Goal: Find specific page/section: Find specific page/section

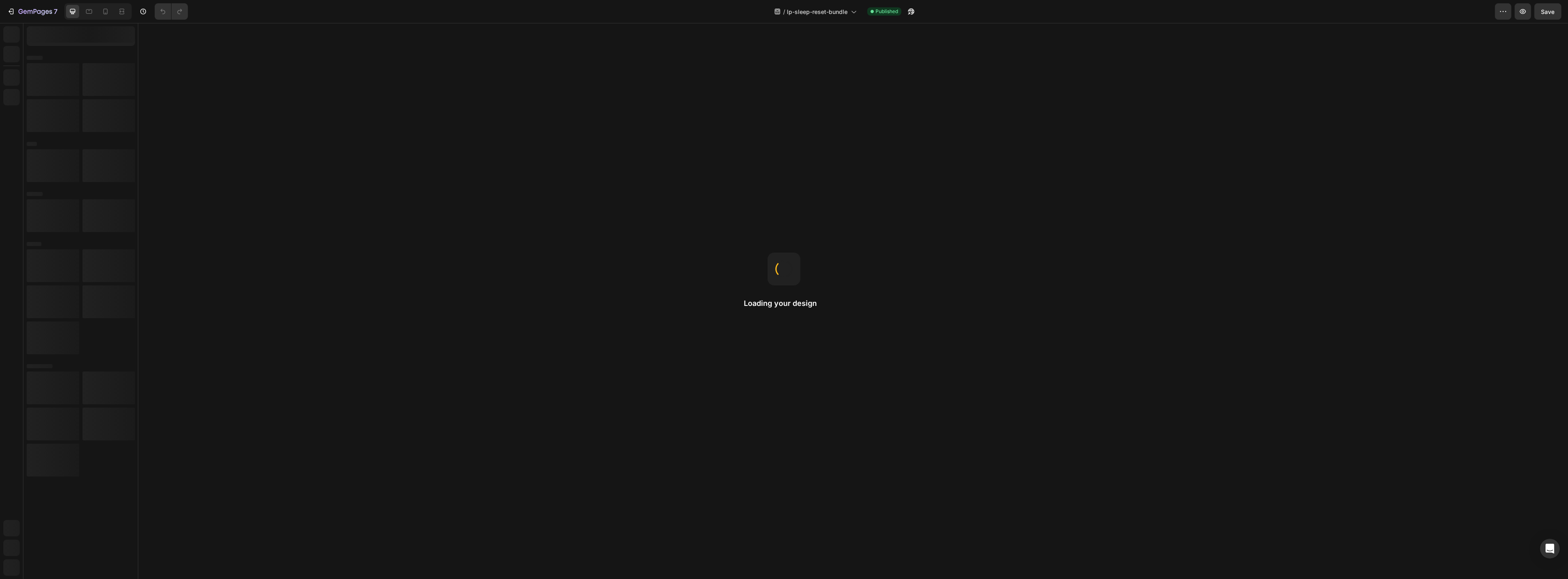
drag, startPoint x: 943, startPoint y: 580, endPoint x: 1124, endPoint y: 144, distance: 472.1
click at [1124, 144] on body "Header Root Footer" at bounding box center [852, 301] width 1430 height 556
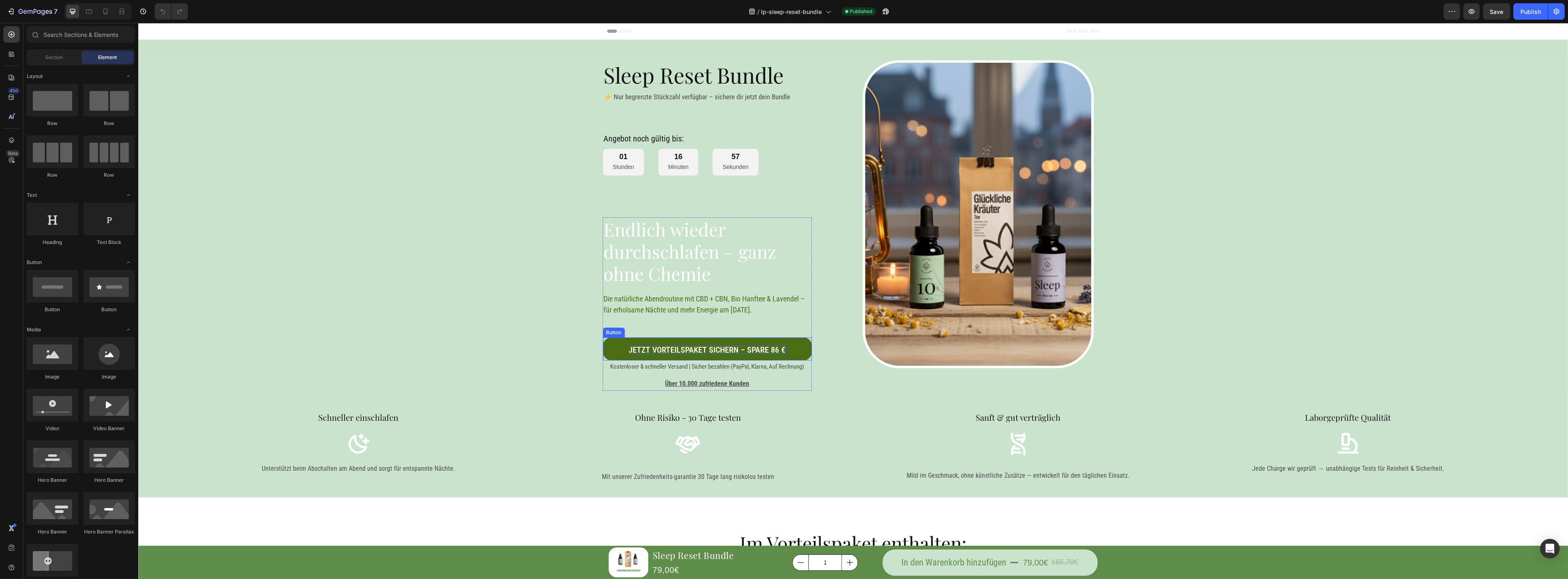
click at [743, 350] on p "Jetzt Vorteilspaket sichern – spare 86 €" at bounding box center [707, 349] width 156 height 8
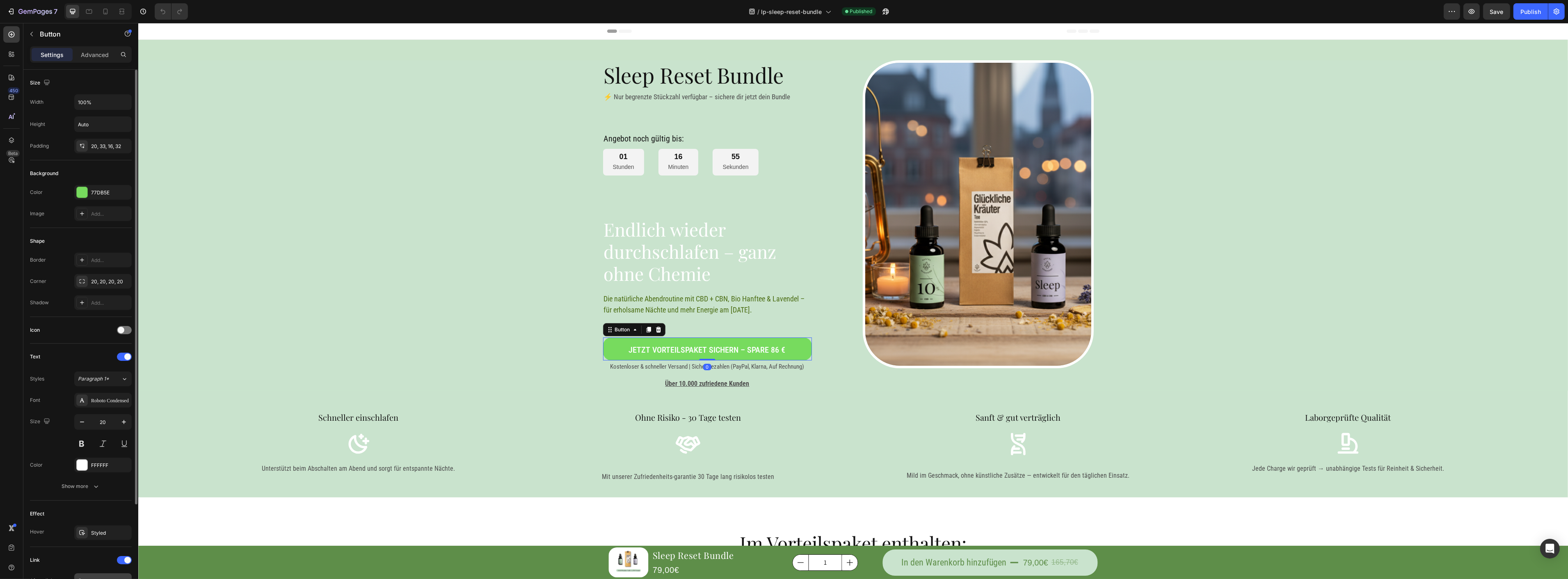
scroll to position [120, 0]
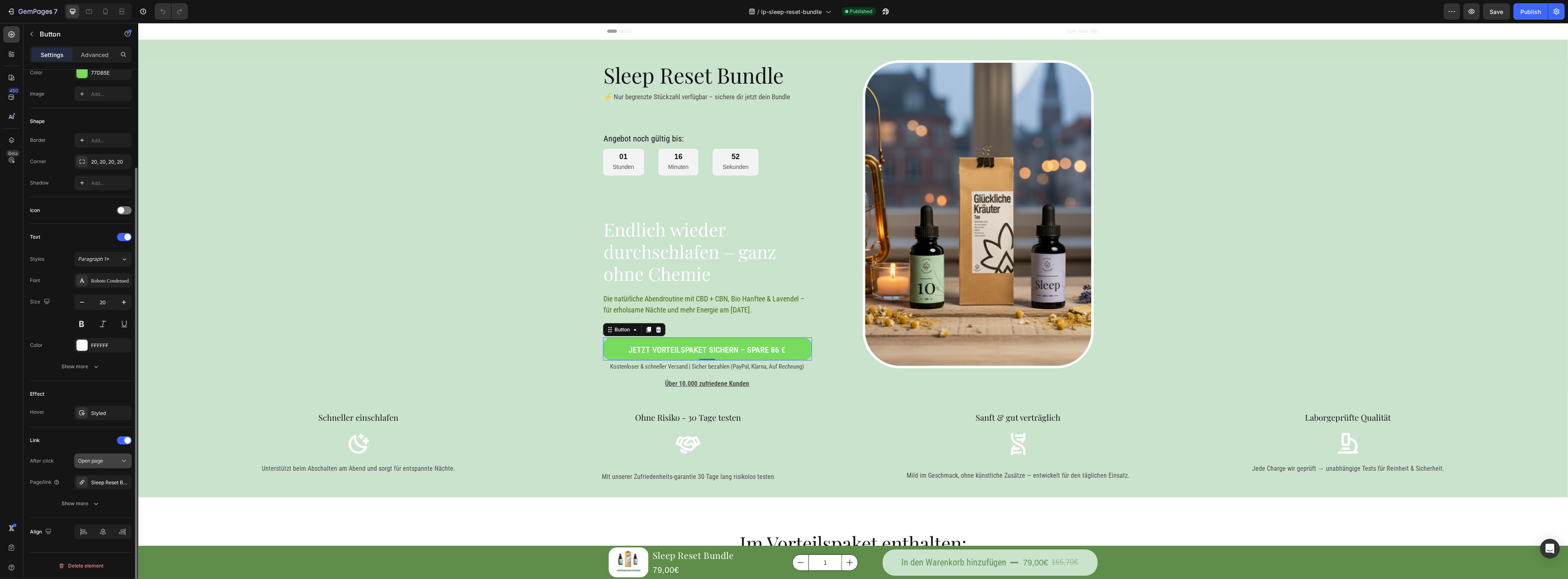
click at [117, 457] on div "Open page" at bounding box center [103, 460] width 50 height 8
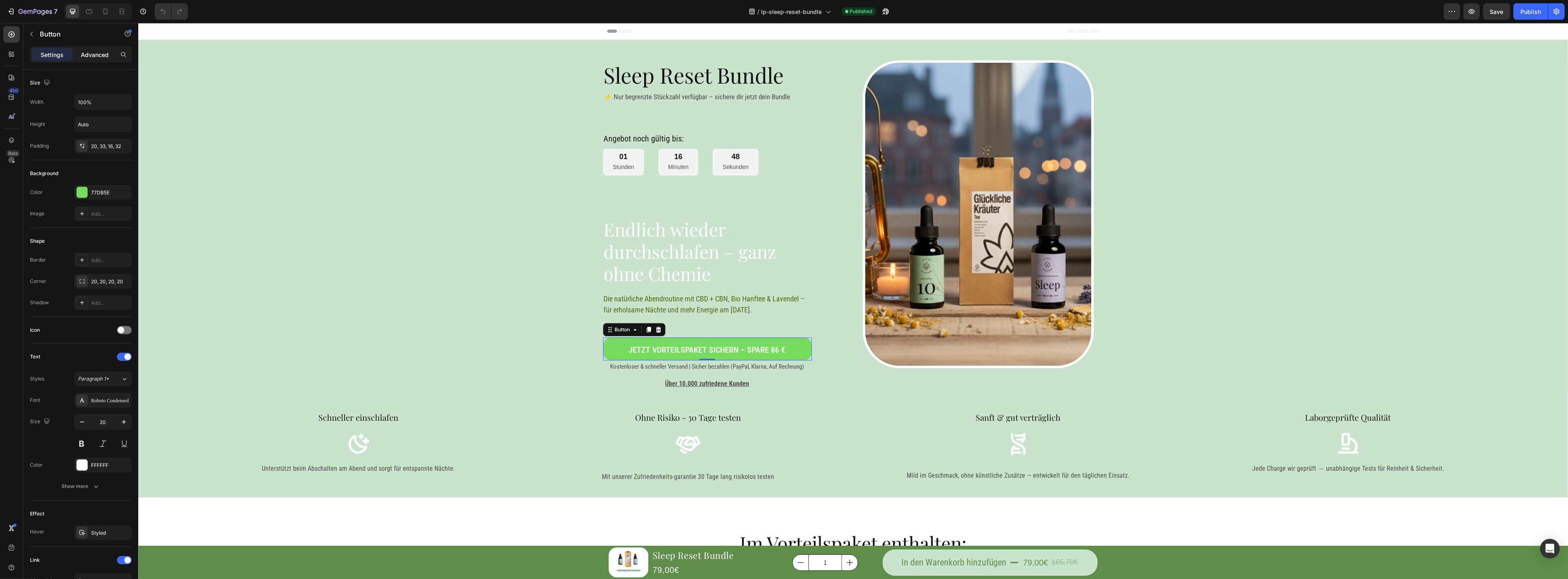
click at [91, 57] on p "Advanced" at bounding box center [95, 55] width 28 height 9
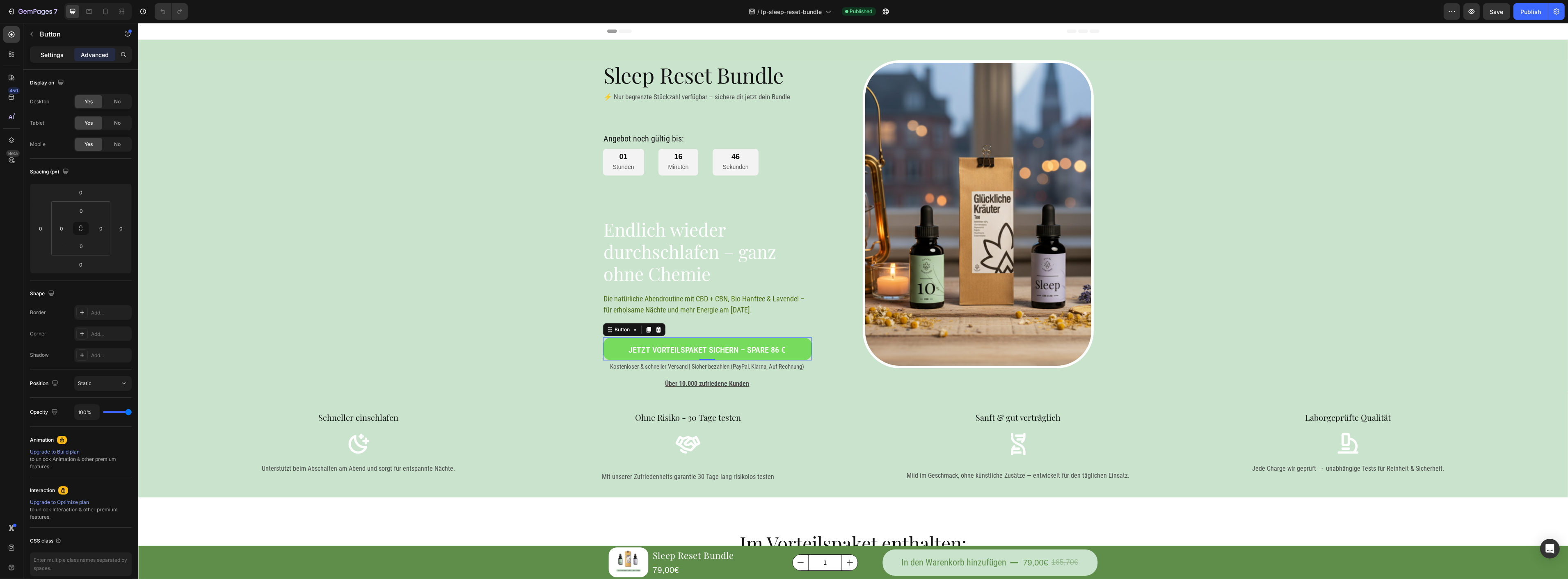
click at [55, 58] on p "Settings" at bounding box center [52, 55] width 23 height 9
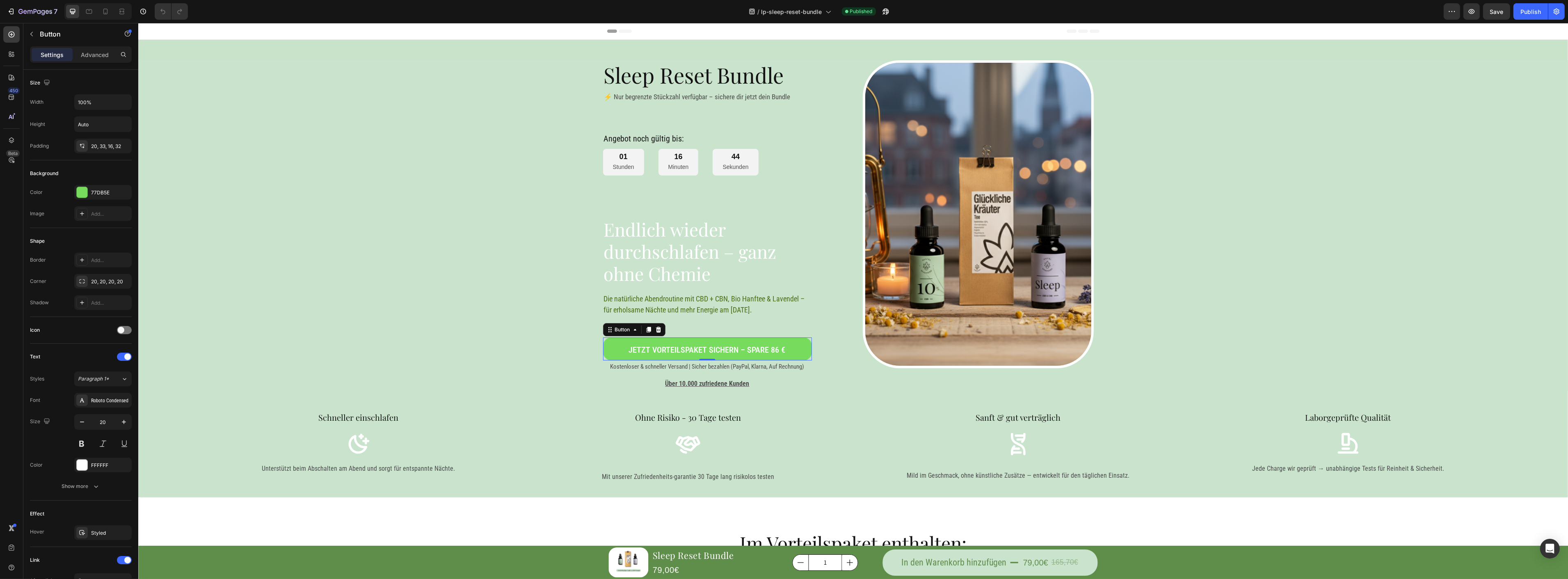
click at [2, 38] on div "450 Beta" at bounding box center [12, 301] width 23 height 556
click at [12, 36] on icon at bounding box center [11, 34] width 8 height 8
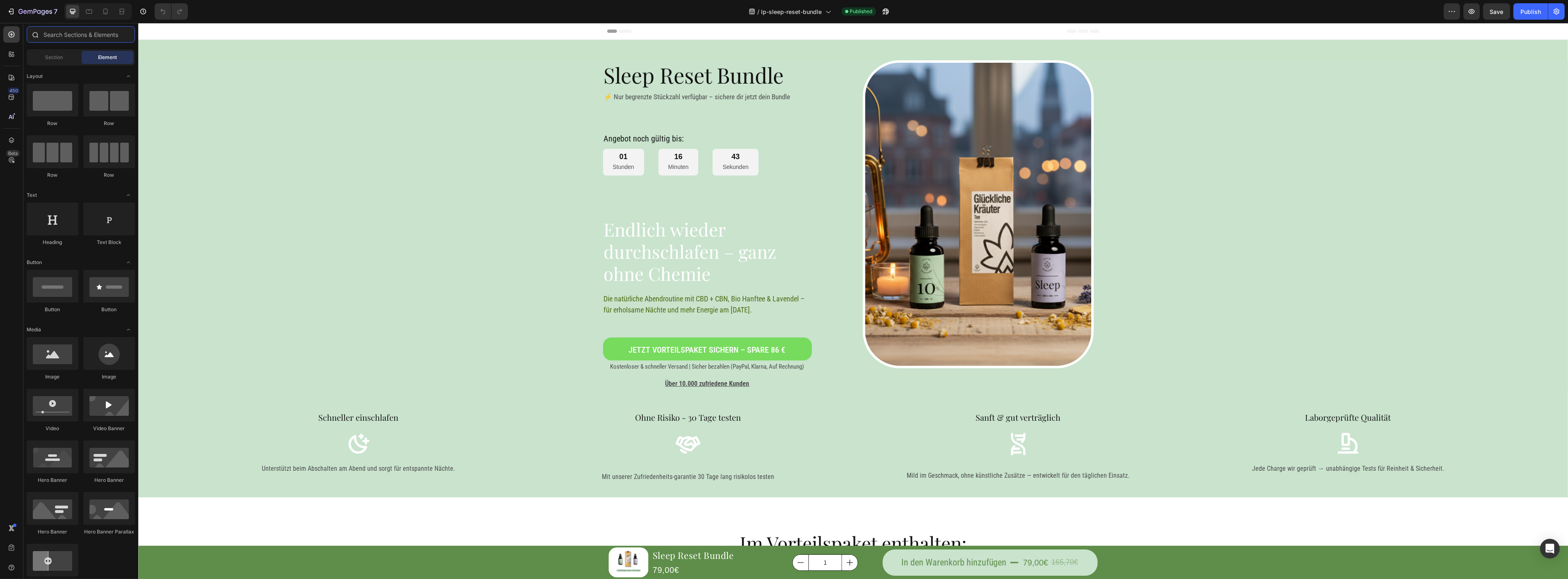
click at [62, 38] on input "text" at bounding box center [81, 34] width 108 height 16
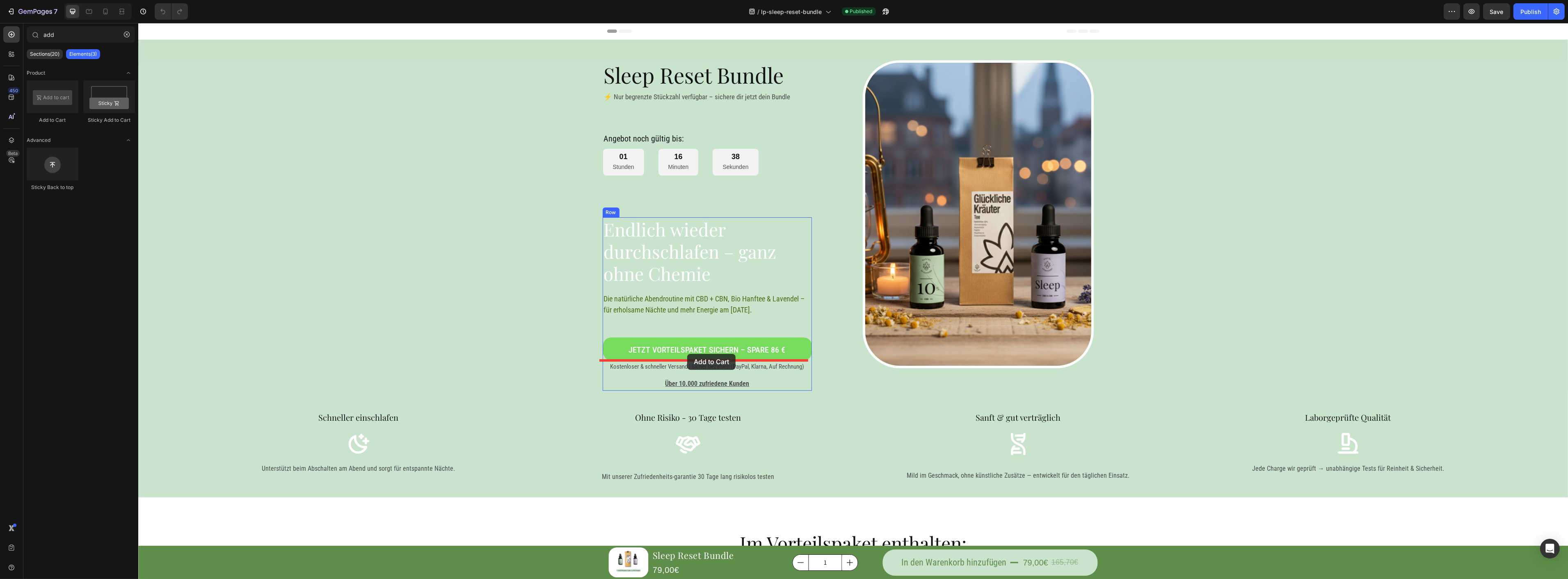
drag, startPoint x: 188, startPoint y: 119, endPoint x: 686, endPoint y: 354, distance: 550.7
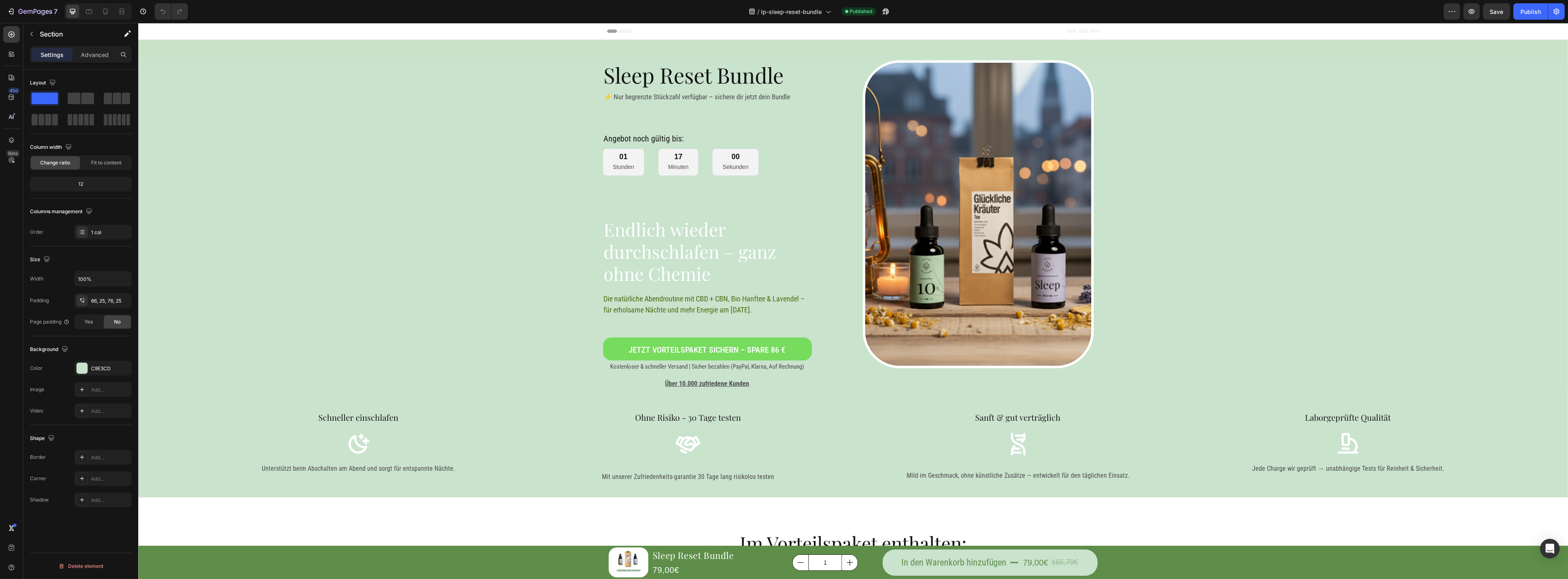
drag, startPoint x: 1398, startPoint y: 255, endPoint x: 1405, endPoint y: 187, distance: 68.4
click at [688, 321] on div "Endlich wieder durchschlafen – ganz ohne Chemie Heading Die natürliche Abendrou…" at bounding box center [707, 303] width 209 height 173
click at [33, 32] on icon "button" at bounding box center [32, 34] width 7 height 7
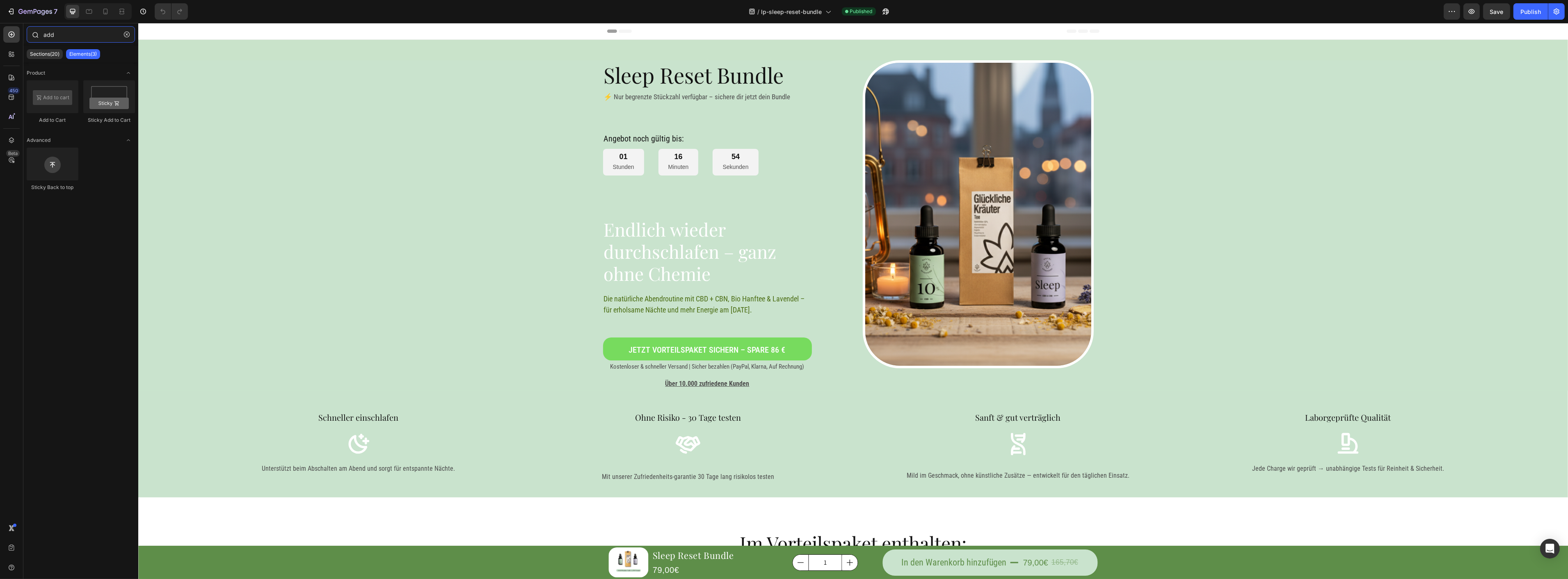
click at [65, 37] on input "add" at bounding box center [81, 34] width 108 height 16
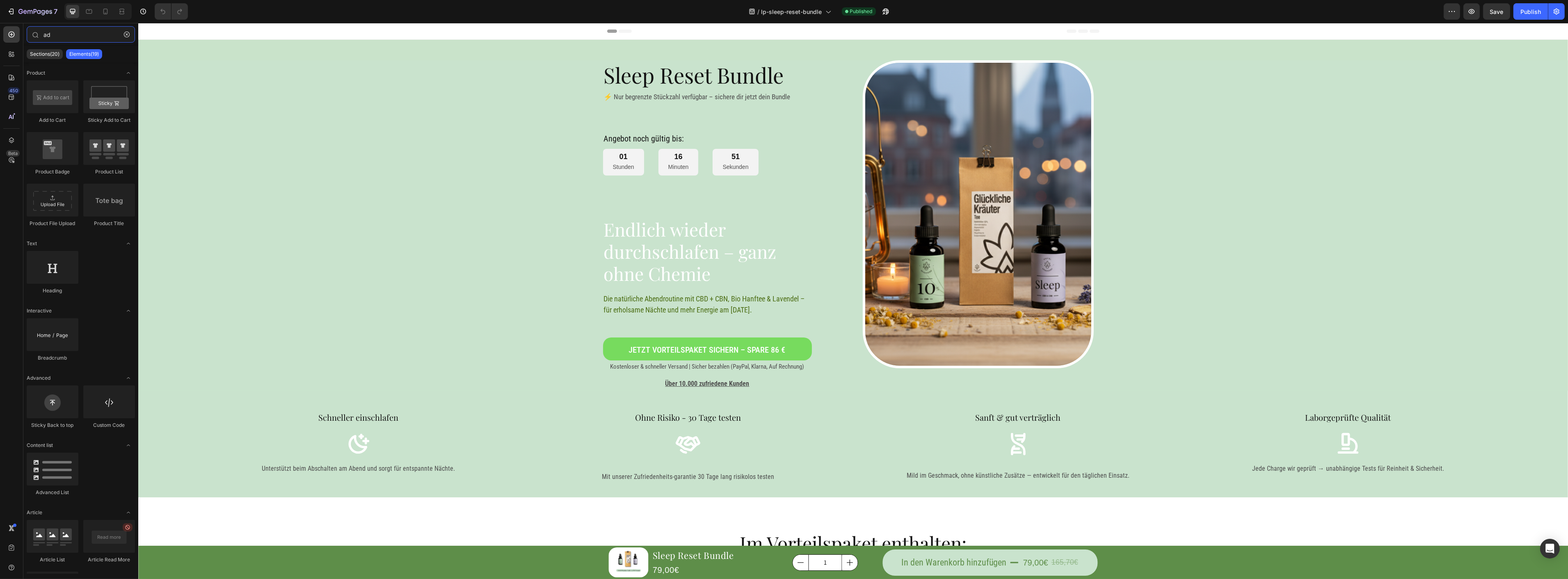
type input "a"
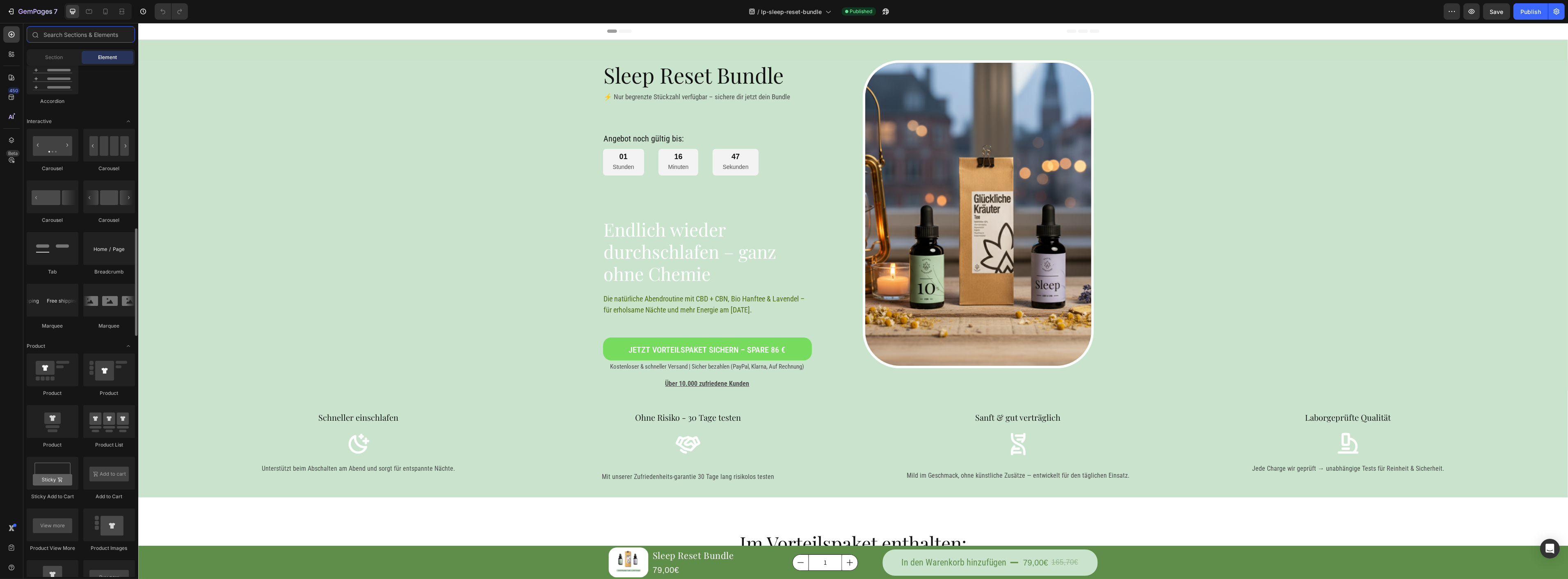
scroll to position [1002, 0]
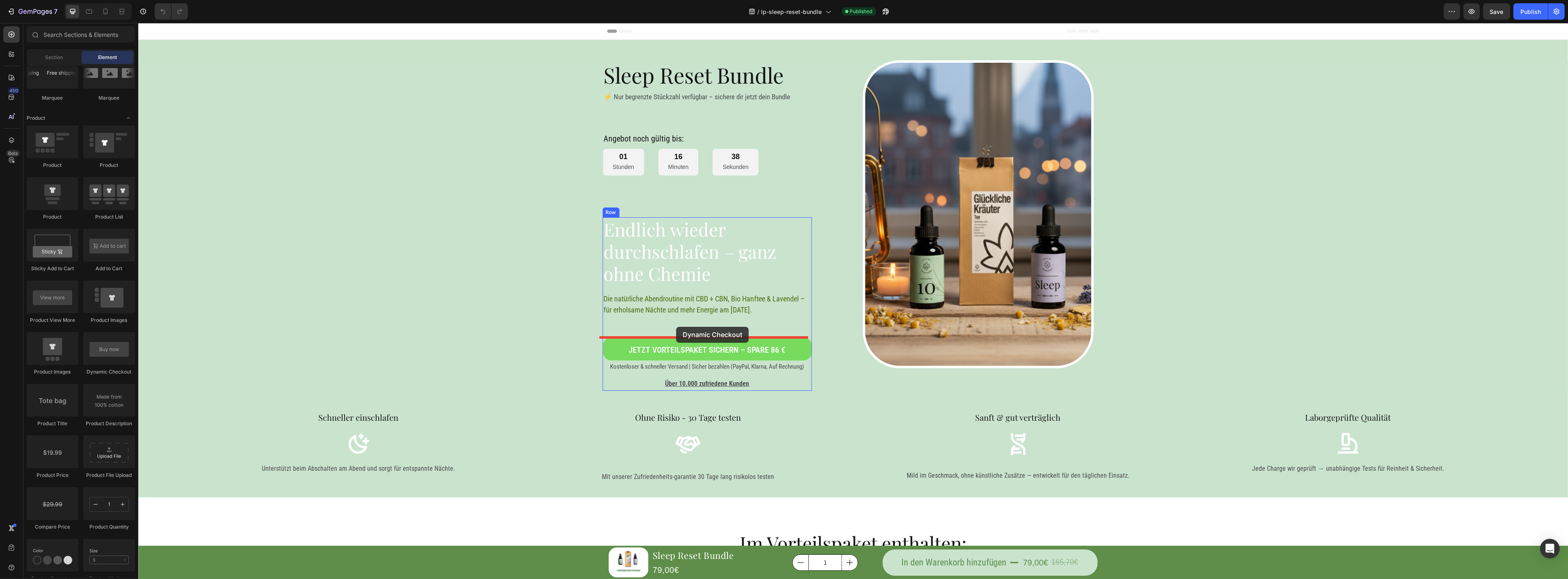
drag, startPoint x: 256, startPoint y: 378, endPoint x: 676, endPoint y: 327, distance: 423.1
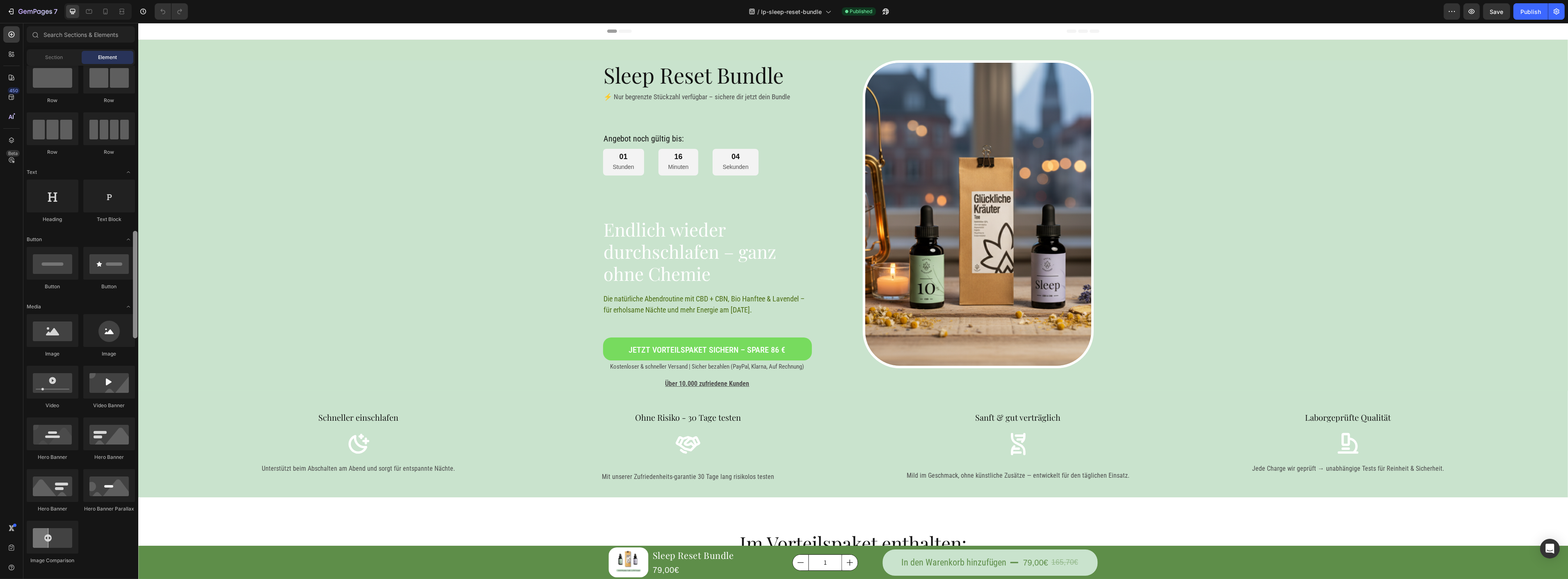
scroll to position [0, 0]
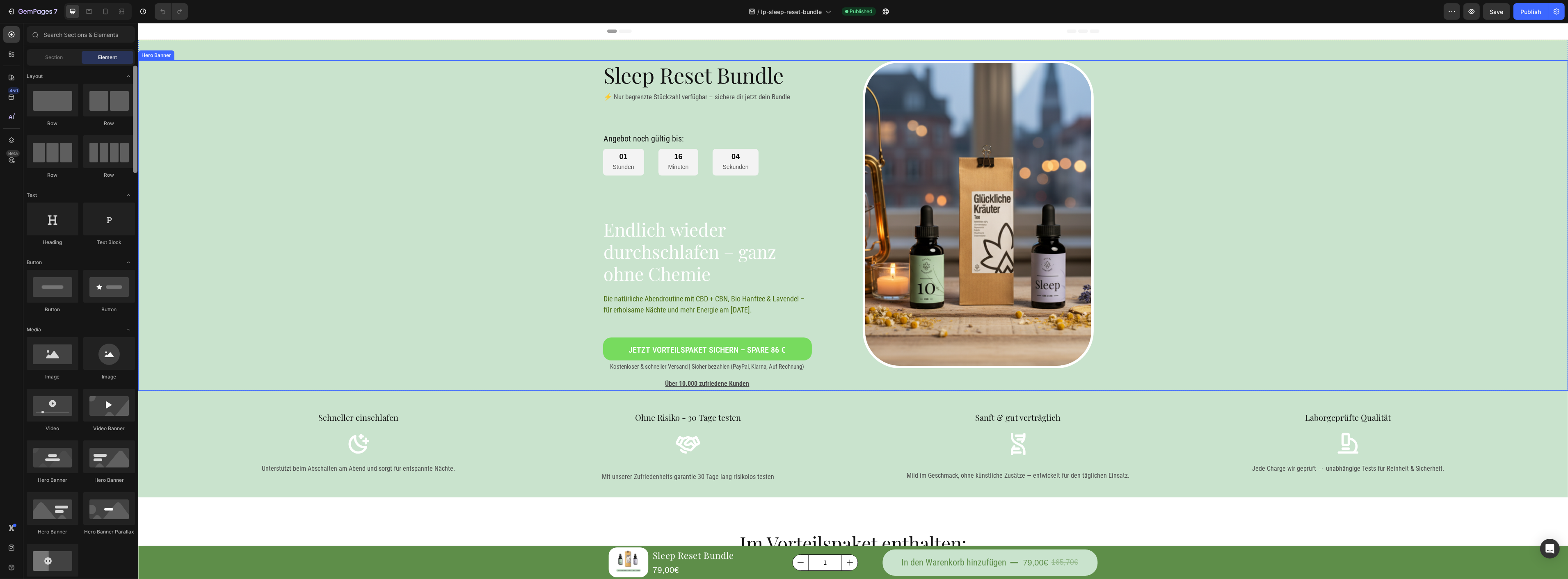
drag, startPoint x: 275, startPoint y: 226, endPoint x: 144, endPoint y: 44, distance: 224.2
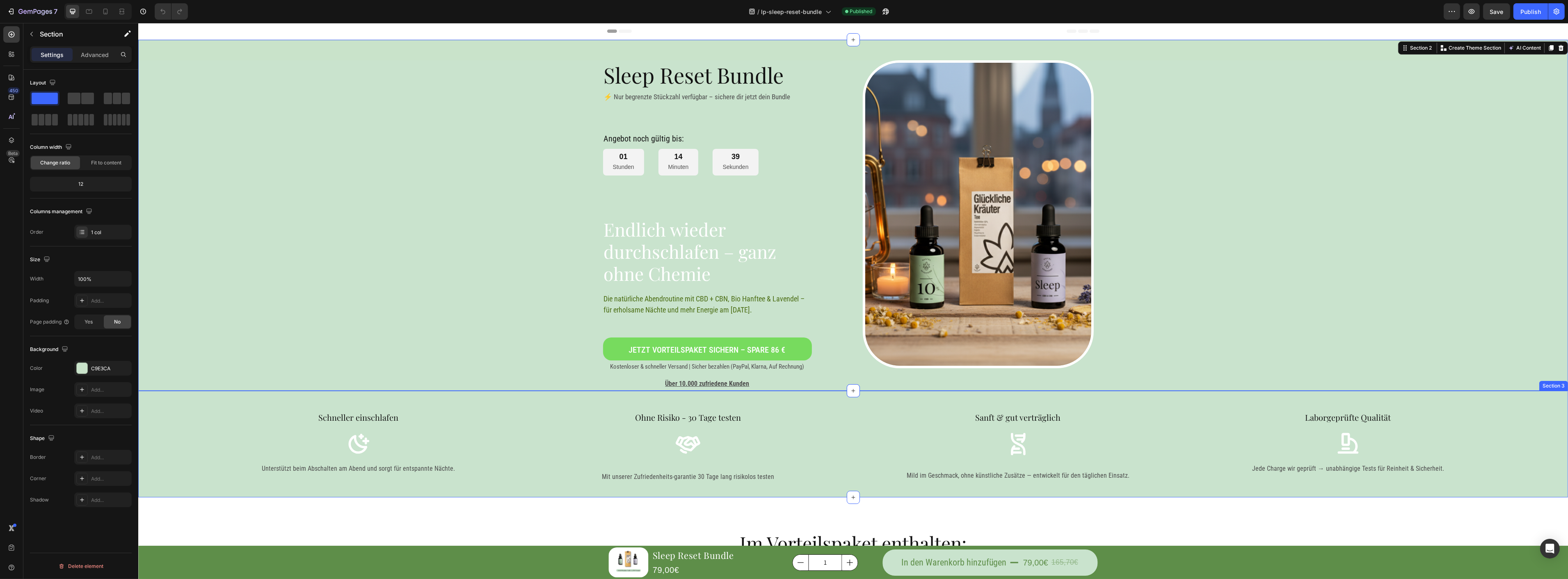
click at [507, 339] on div "Background Image" at bounding box center [852, 225] width 1430 height 330
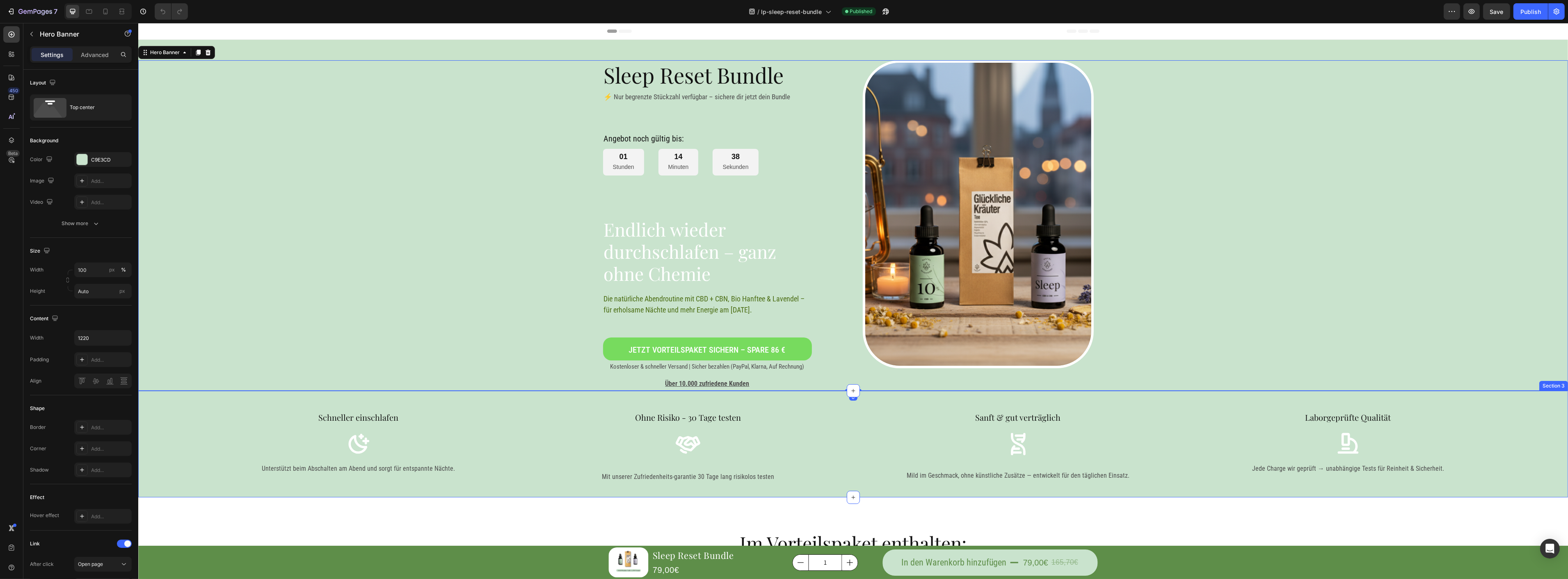
click at [536, 403] on div "Schneller einschlafen Heading Icon Unterstützt beim Abschalten am Abend und sor…" at bounding box center [852, 444] width 1430 height 107
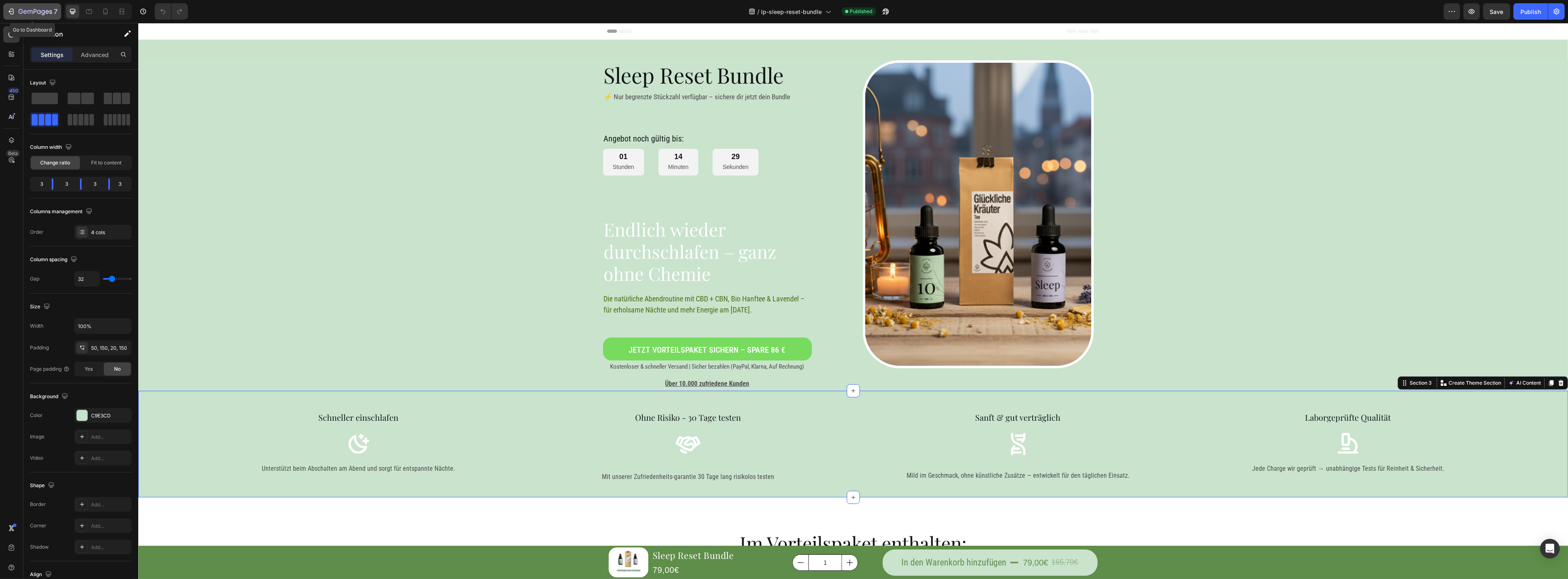
click at [26, 12] on icon "button" at bounding box center [35, 12] width 33 height 7
